Goal: Information Seeking & Learning: Compare options

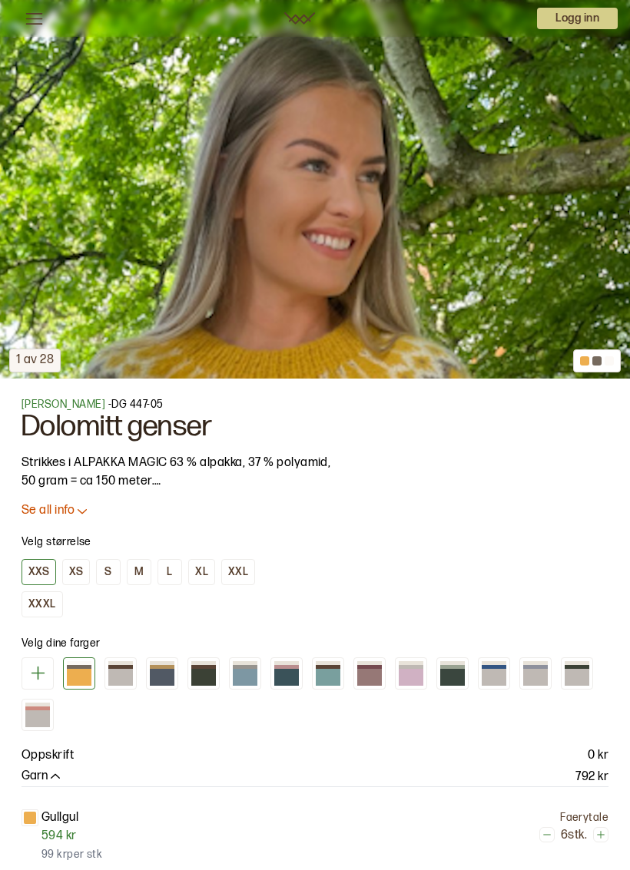
scroll to position [581, 0]
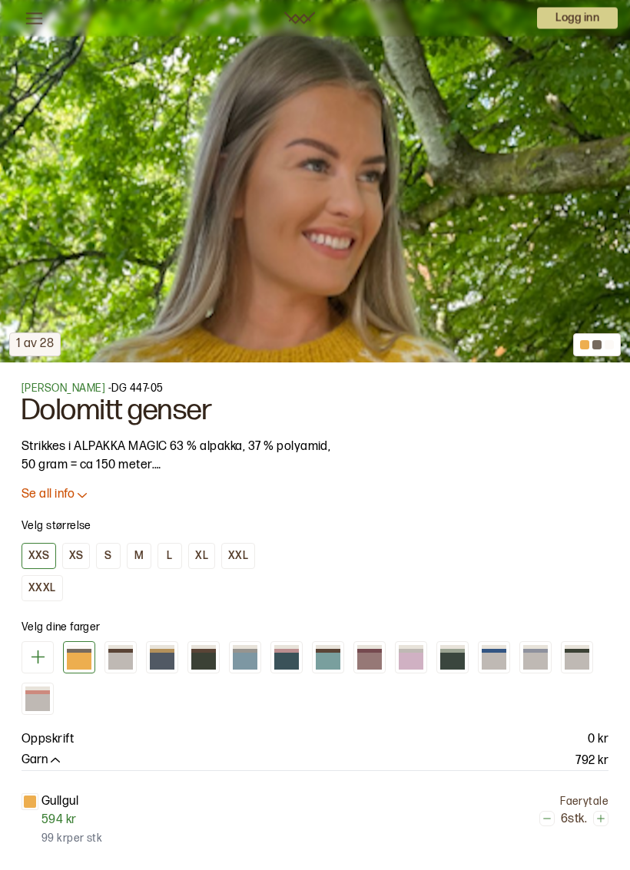
click at [329, 660] on div at bounding box center [328, 662] width 25 height 16
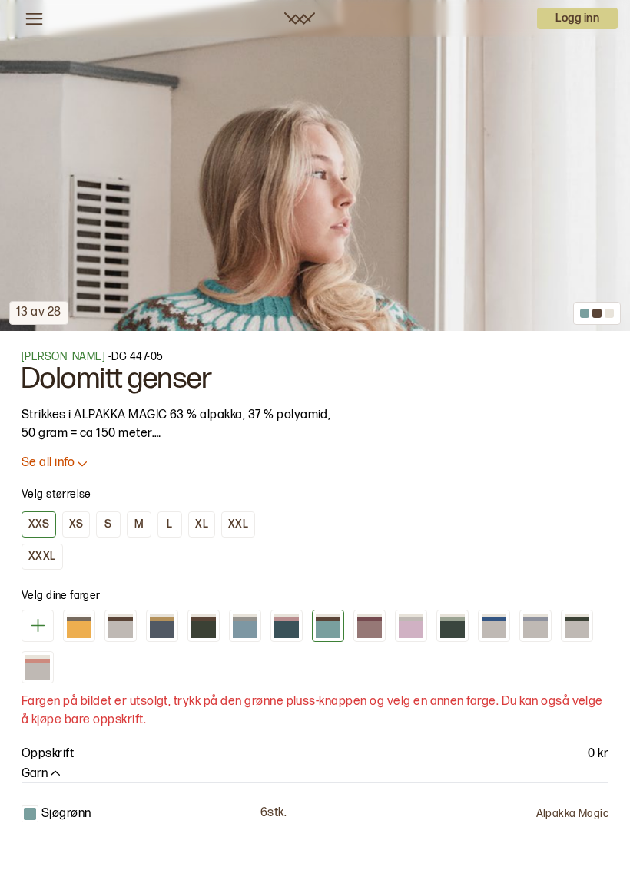
scroll to position [613, 0]
click at [535, 629] on div at bounding box center [535, 630] width 25 height 16
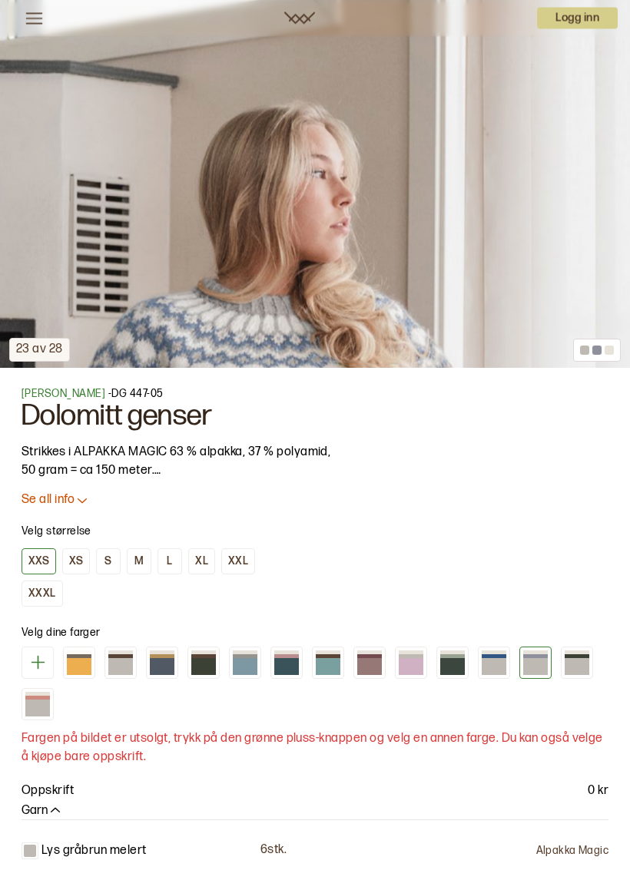
scroll to position [577, 0]
click at [246, 662] on div at bounding box center [245, 666] width 25 height 16
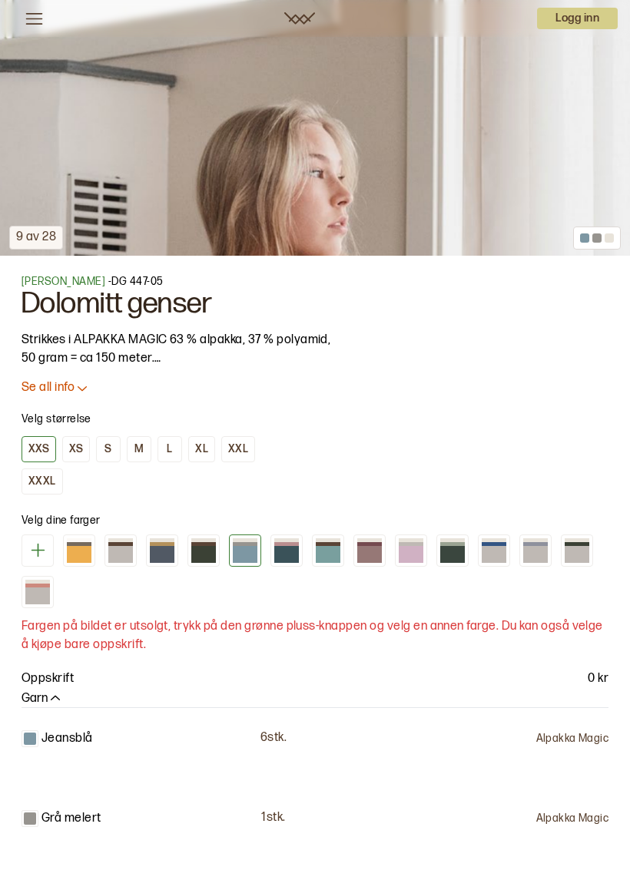
scroll to position [733, 0]
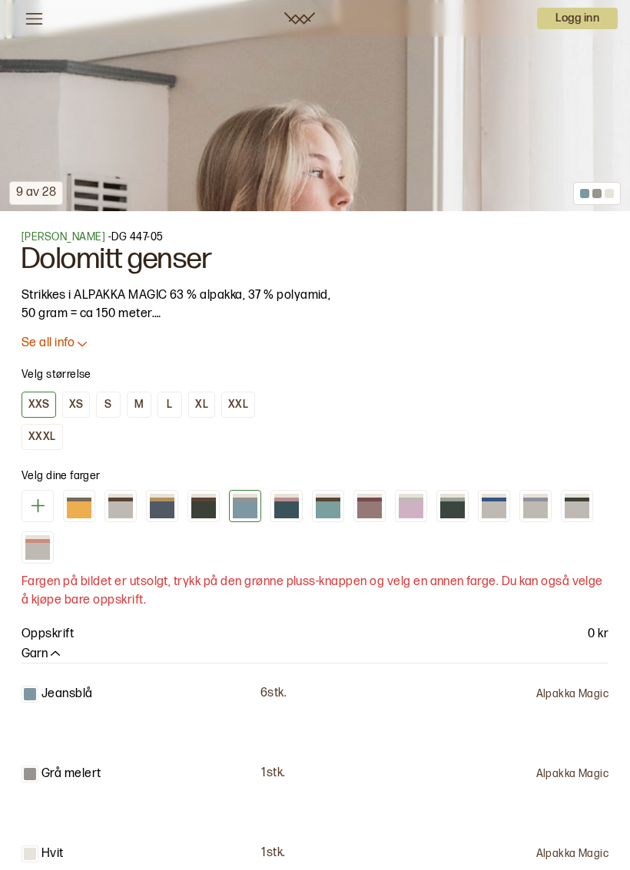
click at [409, 510] on div at bounding box center [411, 509] width 25 height 16
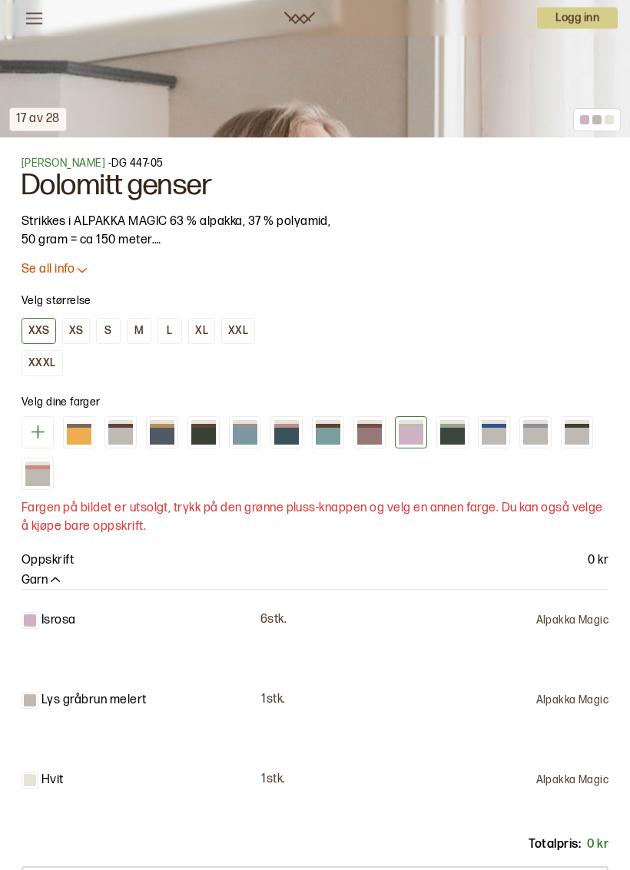
scroll to position [807, 0]
click at [48, 476] on div at bounding box center [37, 477] width 25 height 16
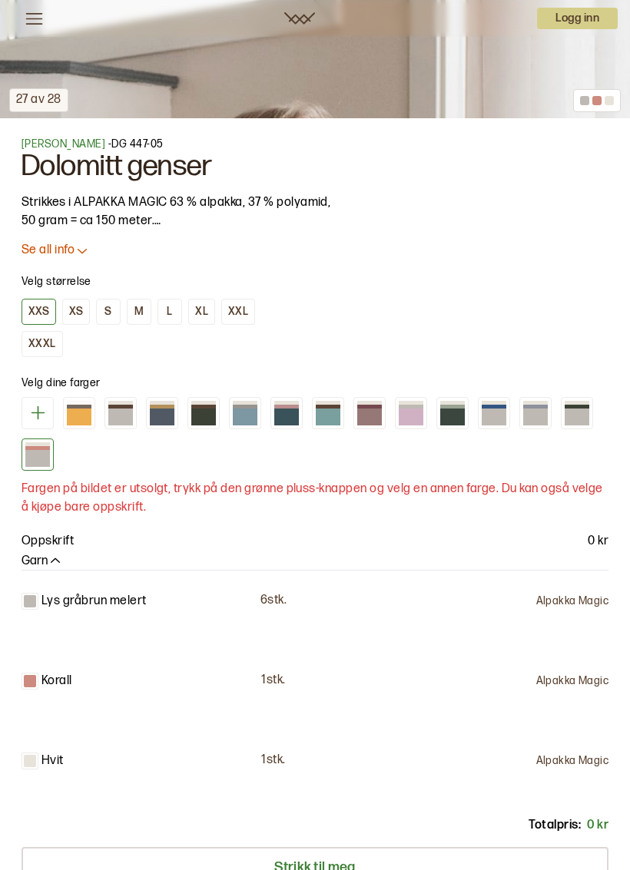
scroll to position [852, 0]
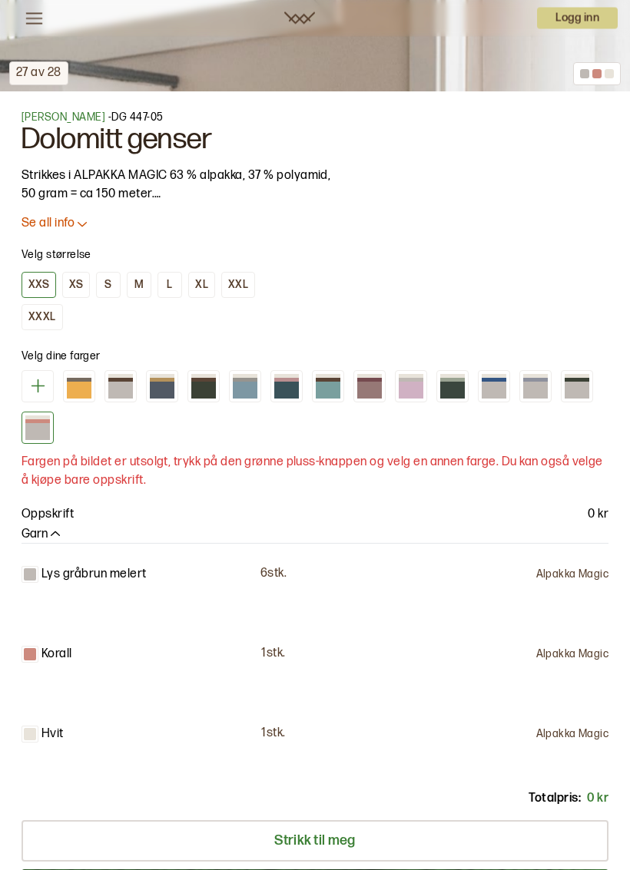
click at [82, 392] on div at bounding box center [79, 390] width 25 height 16
